Goal: Task Accomplishment & Management: Complete application form

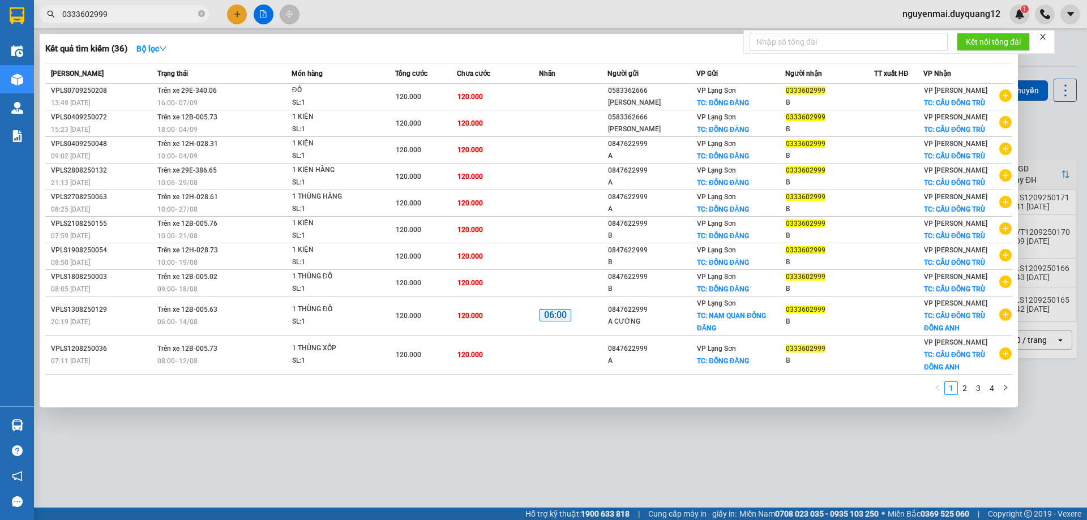
click at [118, 11] on input "0333602999" at bounding box center [129, 14] width 134 height 12
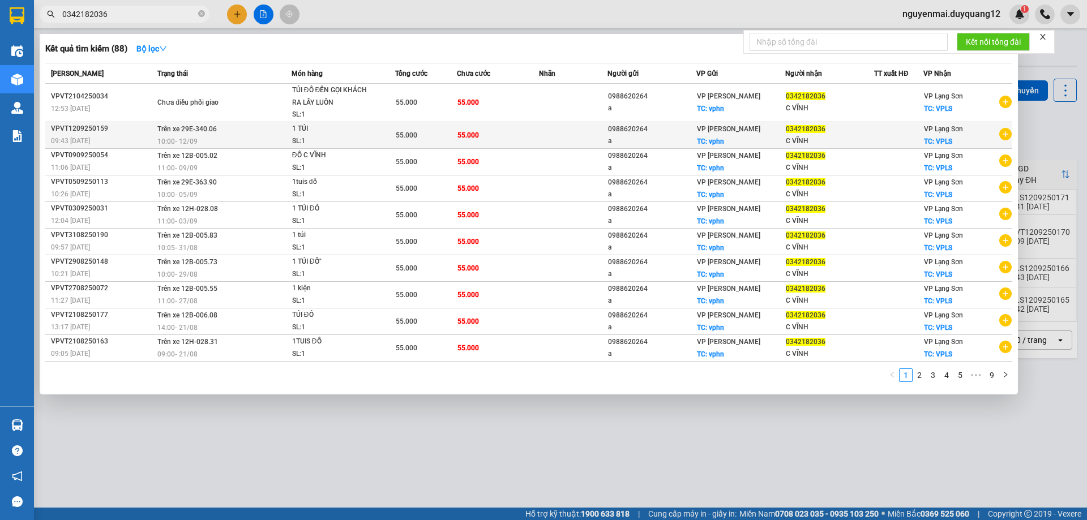
type input "0342182036"
click at [324, 136] on div "SL: 1" at bounding box center [334, 141] width 85 height 12
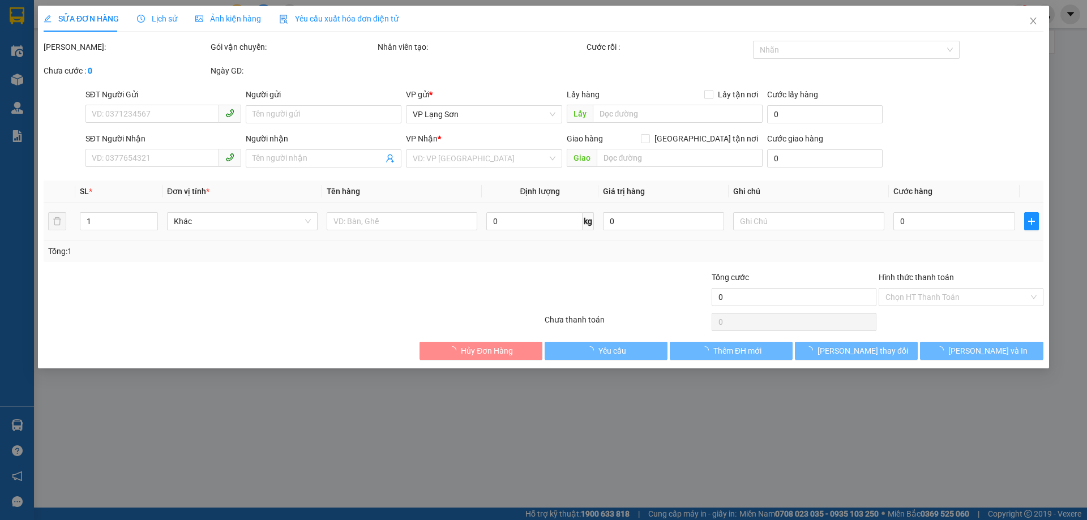
type input "0988620264"
type input "a"
checkbox input "true"
type input "vphn"
type input "0342182036"
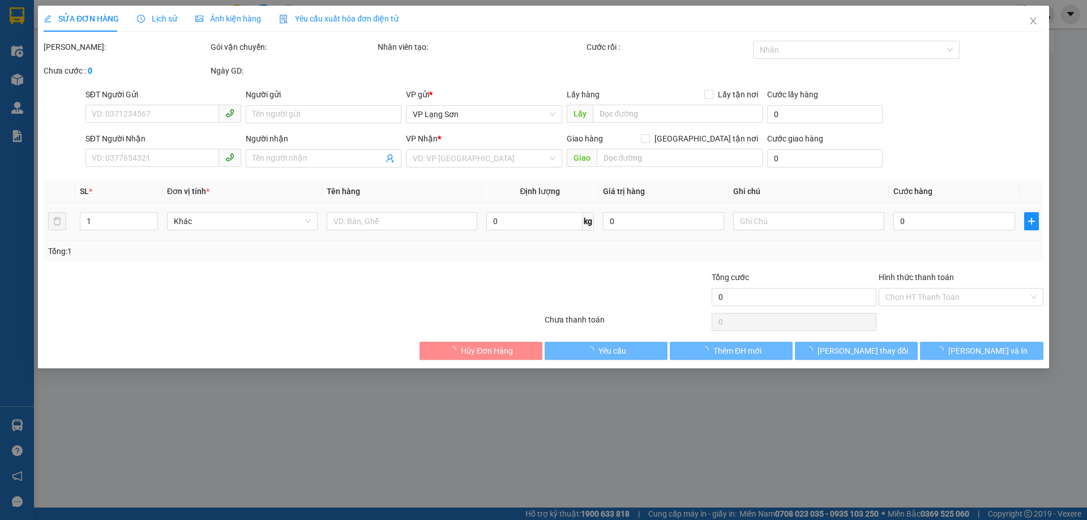
type input "C VĨNH"
checkbox input "true"
type input "VPLS"
type input "55.000"
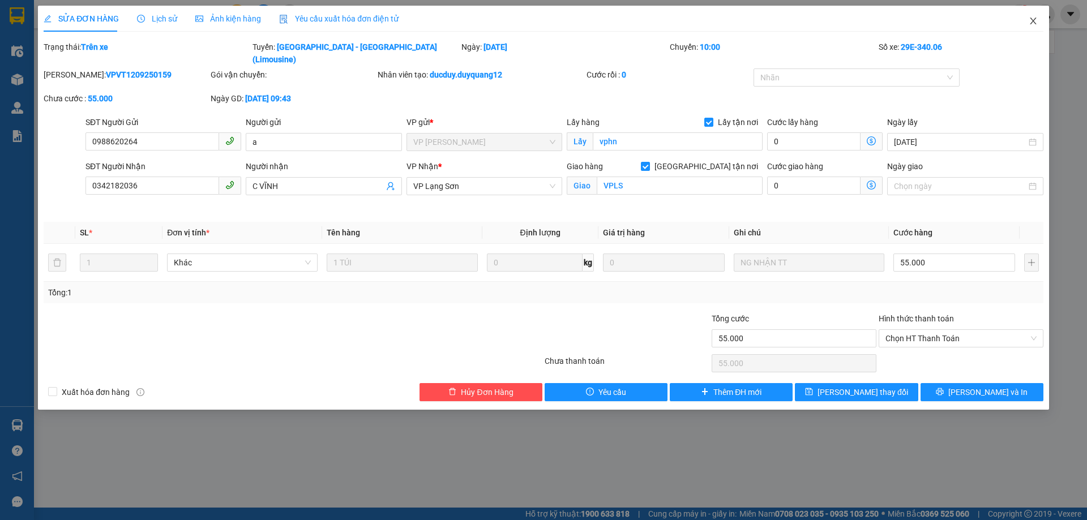
click at [1030, 21] on icon "close" at bounding box center [1033, 20] width 9 height 9
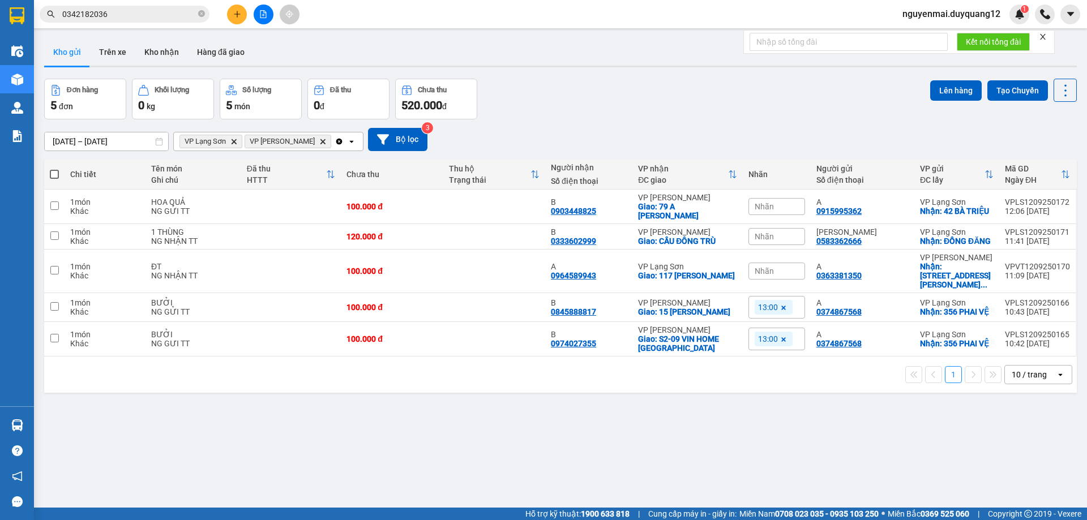
click at [788, 241] on div "Nhãn" at bounding box center [777, 236] width 57 height 17
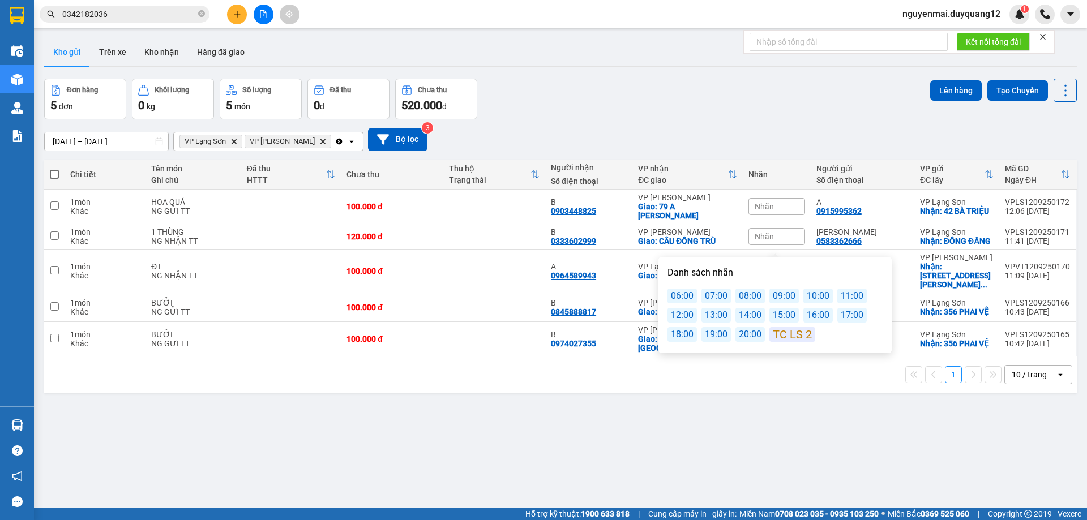
click at [703, 318] on div "13:00" at bounding box center [716, 315] width 29 height 15
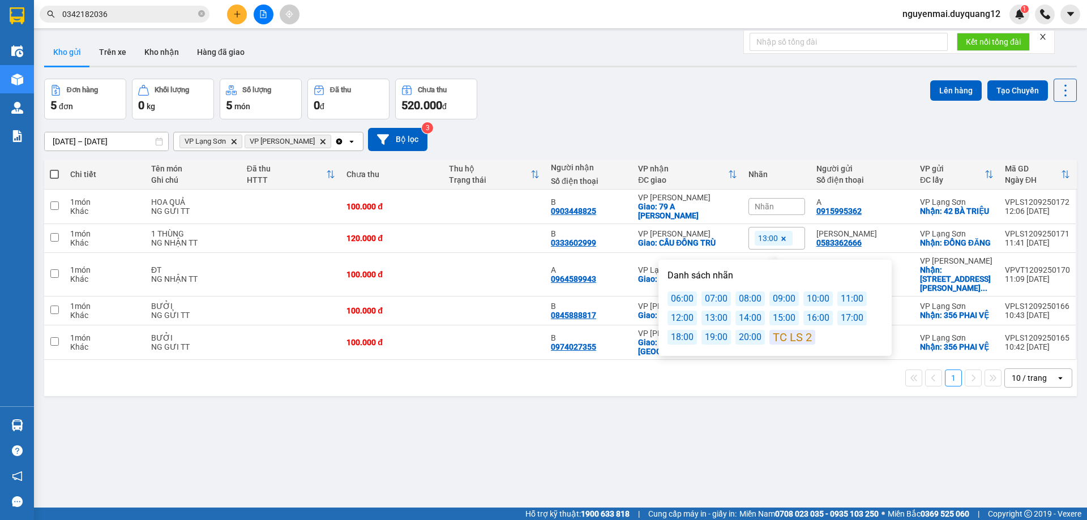
click at [737, 128] on div "[DATE] – [DATE] Press the down arrow key to interact with the calendar and sele…" at bounding box center [560, 139] width 1033 height 23
